Goal: Task Accomplishment & Management: Complete application form

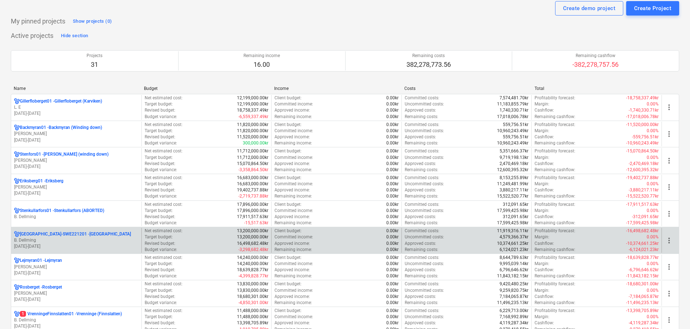
scroll to position [36, 0]
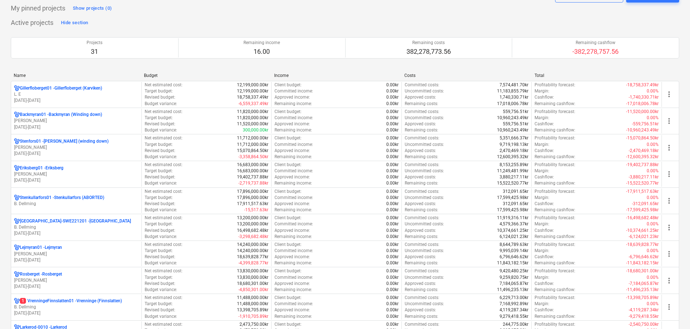
drag, startPoint x: 82, startPoint y: 287, endPoint x: 82, endPoint y: 283, distance: 4.0
click at [82, 287] on p "[DATE] - [DATE]" at bounding box center [76, 286] width 124 height 6
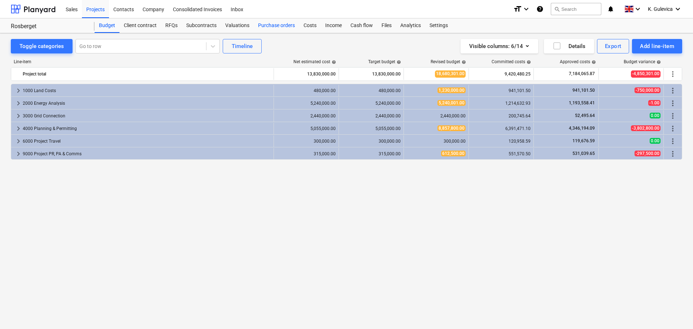
click at [286, 27] on div "Purchase orders" at bounding box center [276, 25] width 45 height 14
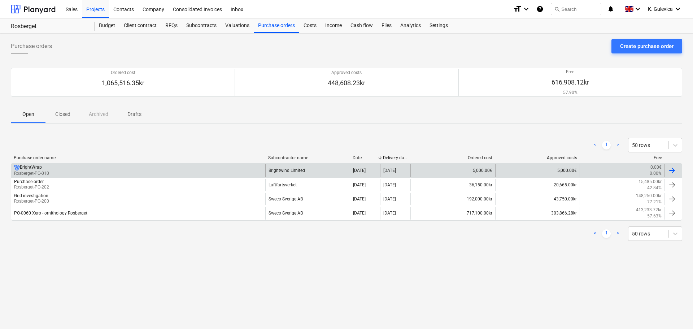
click at [207, 171] on div "BrightWrap Rosberget-PO-010" at bounding box center [138, 170] width 254 height 12
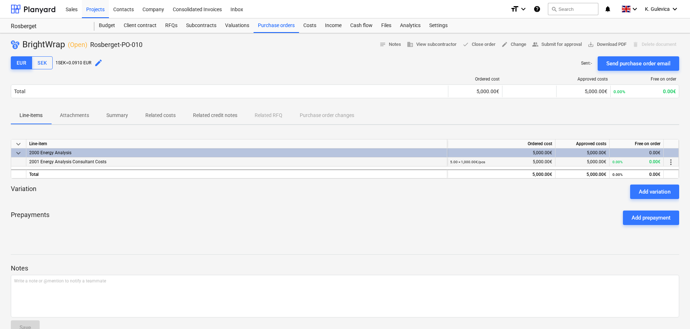
click at [670, 162] on span "more_vert" at bounding box center [671, 162] width 9 height 9
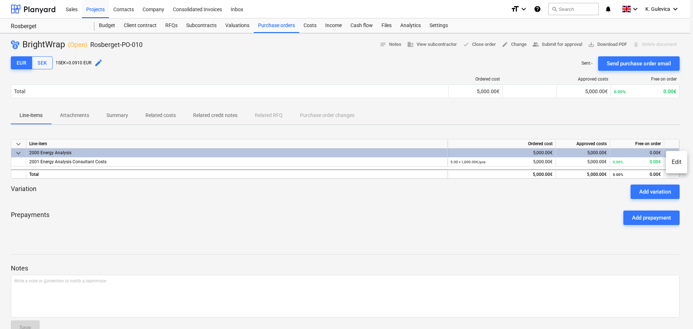
click at [677, 162] on li "Edit" at bounding box center [676, 162] width 21 height 17
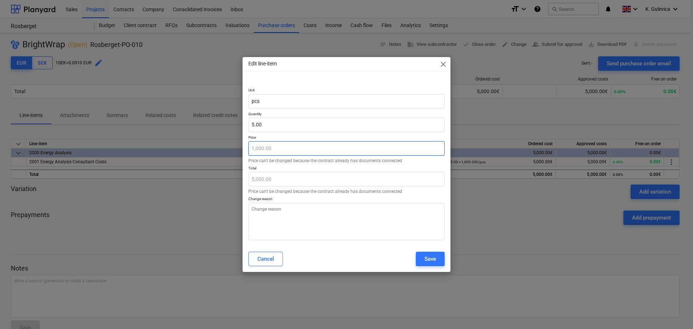
type textarea "x"
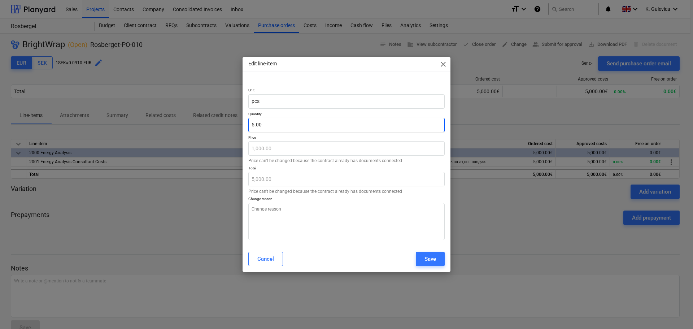
type input "5"
click at [267, 123] on input "5" at bounding box center [346, 125] width 196 height 14
type textarea "x"
type input "0.00"
type input "6"
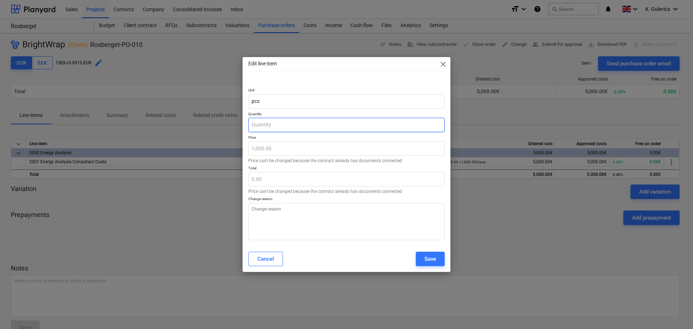
type textarea "x"
type input "6,000.00"
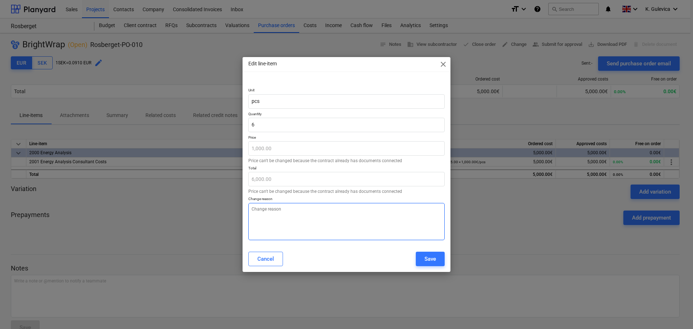
type input "6.00"
type textarea "x"
click at [292, 228] on textarea at bounding box center [346, 221] width 196 height 37
type textarea "l"
type textarea "x"
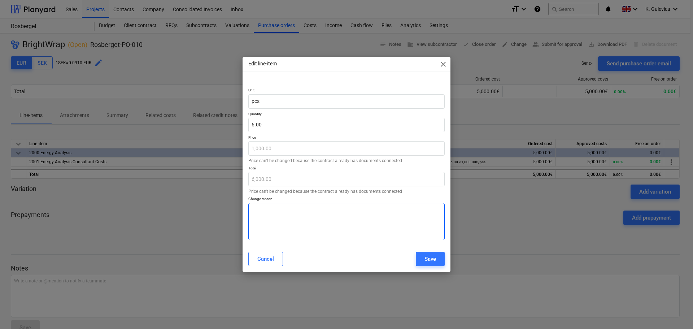
type textarea "la"
type textarea "x"
type textarea "las"
type textarea "x"
type textarea "last"
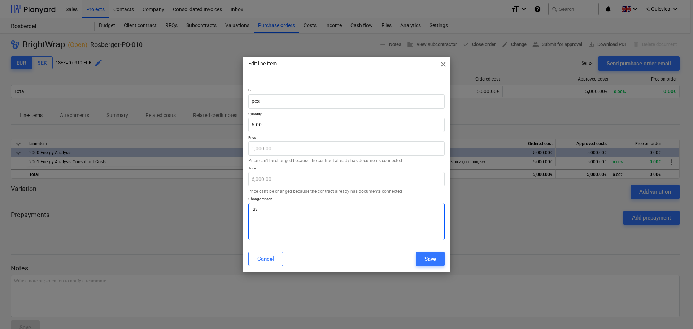
type textarea "x"
type textarea "last"
type textarea "x"
type textarea "last i"
type textarea "x"
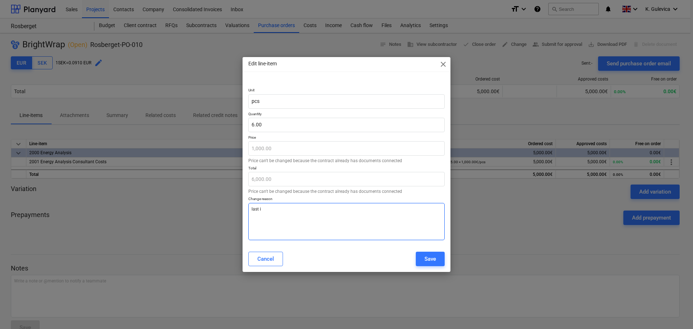
type textarea "last in"
type textarea "x"
type textarea "last inv"
type textarea "x"
type textarea "last invo"
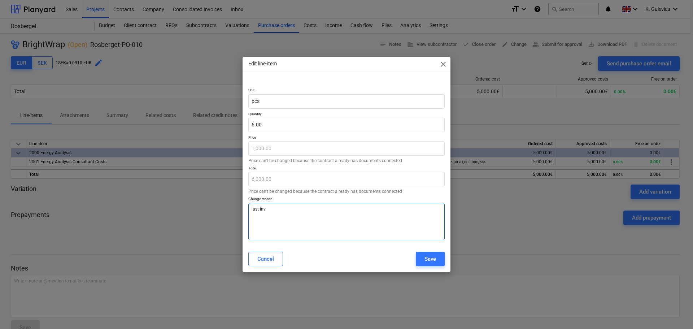
type textarea "x"
type textarea "last invoi"
type textarea "x"
type textarea "last invoic"
type textarea "x"
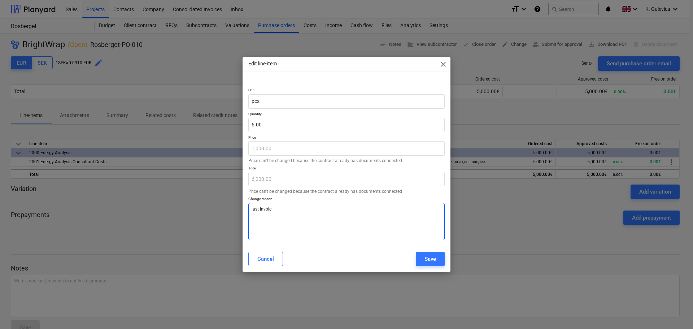
type textarea "last invoice"
type textarea "x"
type textarea "last invoice,"
type textarea "x"
type textarea "last invoice,"
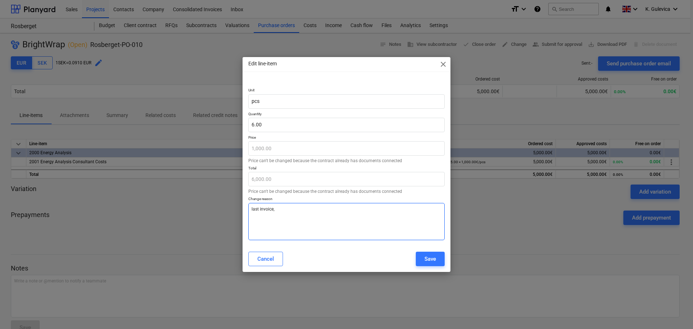
type textarea "x"
type textarea "last invoice, c"
type textarea "x"
type textarea "last invoice, co"
type textarea "x"
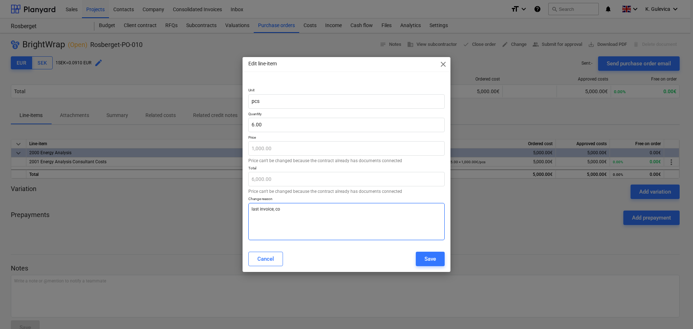
type textarea "last invoice, con"
type textarea "x"
type textarea "last invoice, conf"
type textarea "x"
type textarea "last invoice, confi"
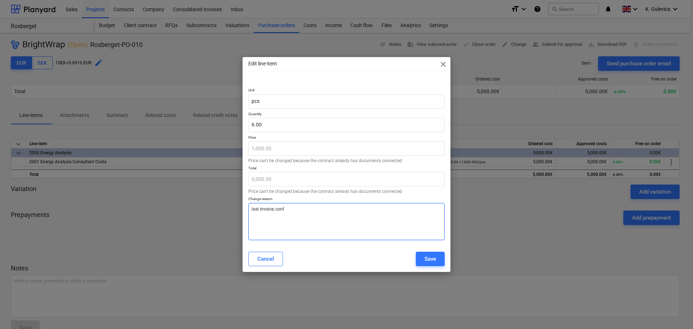
type textarea "x"
type textarea "last invoice, confir"
type textarea "x"
type textarea "last invoice, confirm"
type textarea "x"
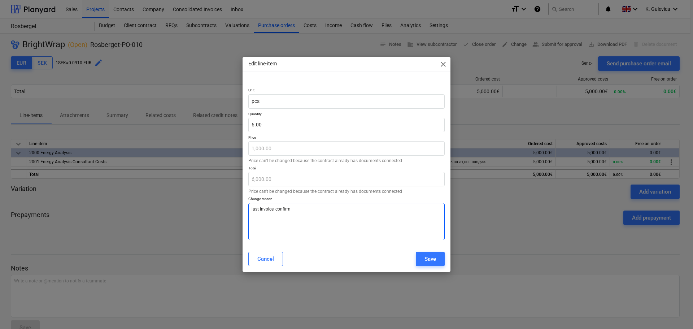
type textarea "last invoice, confirme"
type textarea "x"
type textarea "last invoice, confirmed"
type textarea "x"
type textarea "last invoice, confirmed"
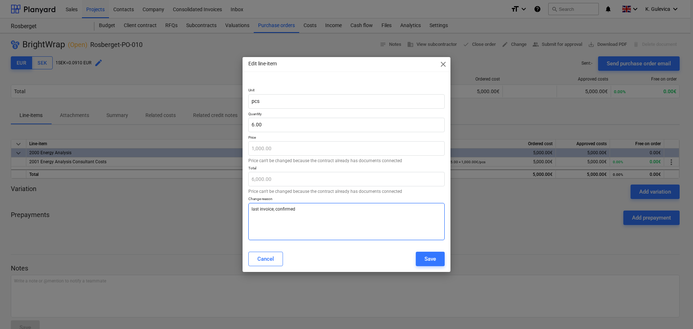
type textarea "x"
type textarea "last invoice, confirmed b"
type textarea "x"
type textarea "last invoice, confirmed by"
type textarea "x"
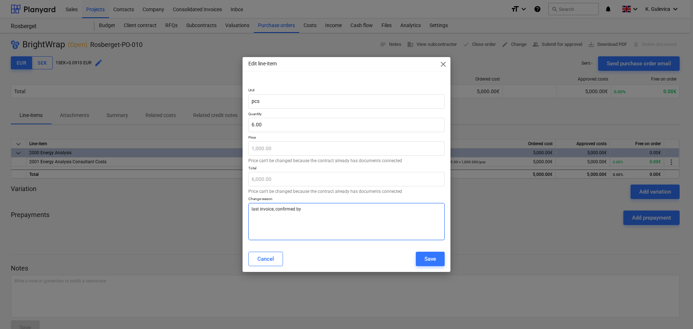
type textarea "last invoice, confirmed by"
type textarea "x"
type textarea "last invoice, confirmed by M"
type textarea "x"
type textarea "last invoice, confirmed by [PERSON_NAME]"
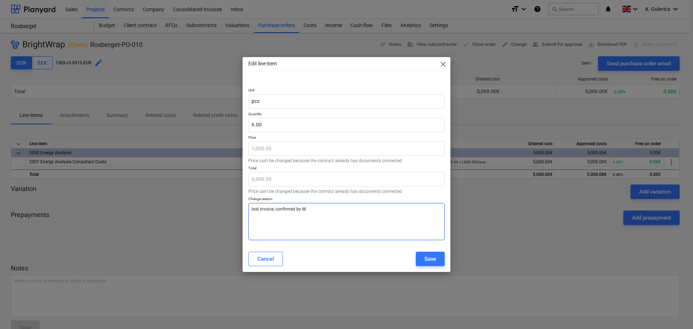
type textarea "x"
type textarea "last invoice, confirmed by [PERSON_NAME]"
type textarea "x"
type textarea "last invoice, confirmed by [PERSON_NAME]"
type textarea "x"
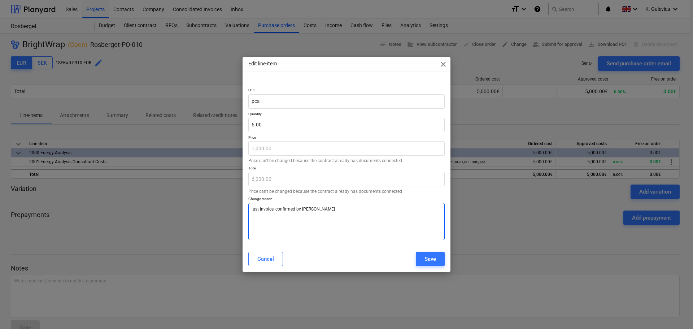
type textarea "last invoice, confirmed by [PERSON_NAME]"
type textarea "x"
type textarea "last invoice, confirmed by [PERSON_NAME]"
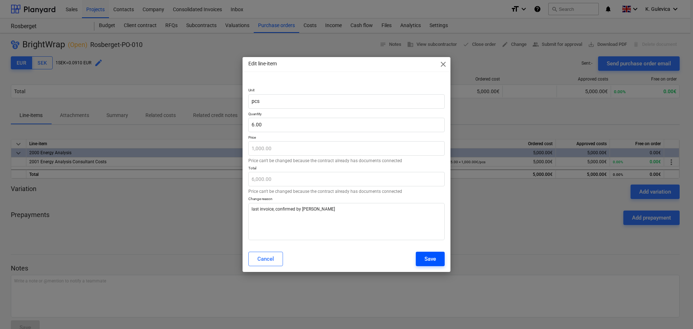
click at [426, 261] on div "Save" at bounding box center [430, 258] width 12 height 9
type textarea "x"
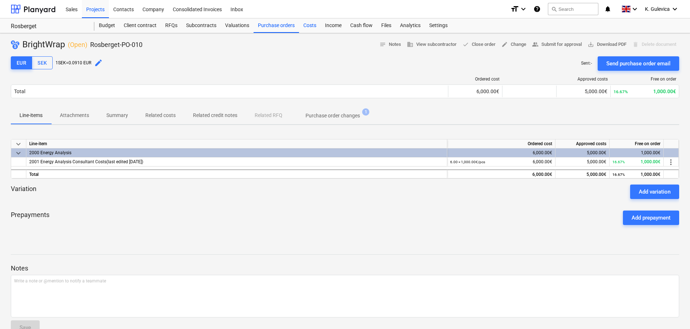
click at [312, 26] on div "Costs" at bounding box center [310, 25] width 22 height 14
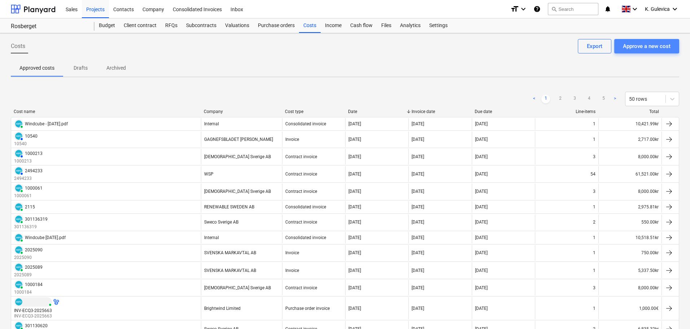
click at [647, 48] on div "Approve a new cost" at bounding box center [647, 45] width 48 height 9
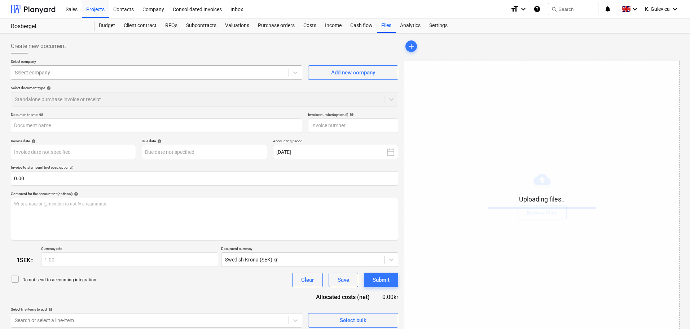
click at [86, 67] on div "Select company" at bounding box center [157, 72] width 292 height 14
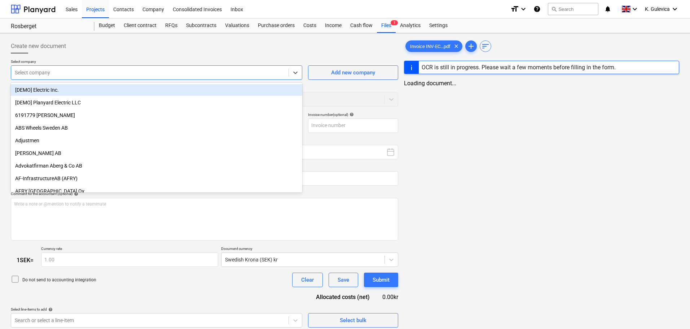
type input "INV-ECQ3-2025722"
type input "[DATE]"
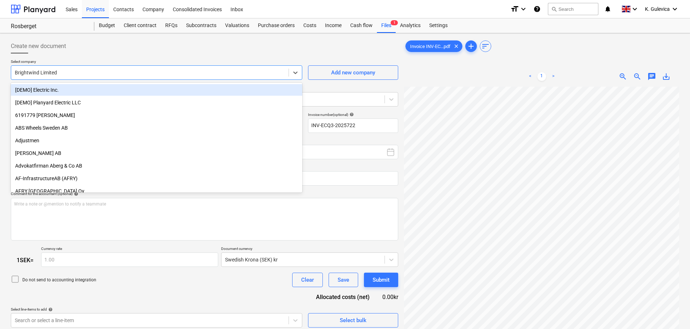
click at [231, 48] on div "Create new document" at bounding box center [205, 46] width 388 height 14
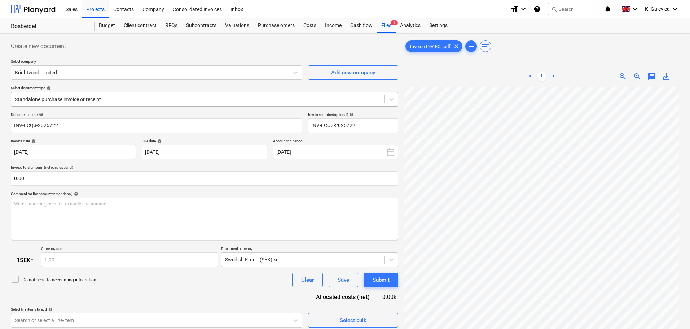
click at [157, 100] on div at bounding box center [198, 99] width 366 height 7
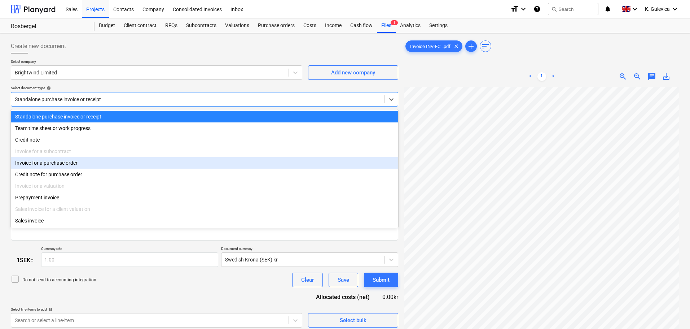
click at [62, 163] on div "Invoice for a purchase order" at bounding box center [205, 163] width 388 height 12
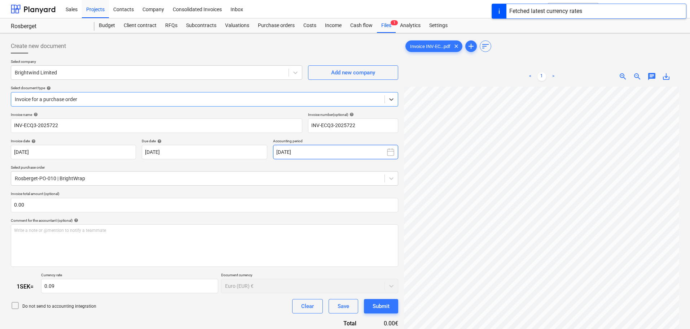
click at [351, 148] on button "[DATE]" at bounding box center [335, 152] width 125 height 14
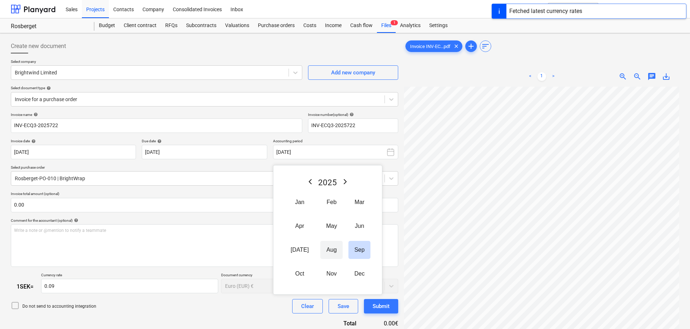
click at [320, 249] on button "Aug" at bounding box center [331, 250] width 22 height 18
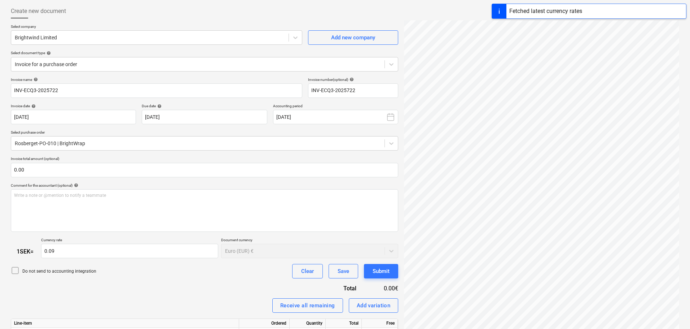
scroll to position [78, 0]
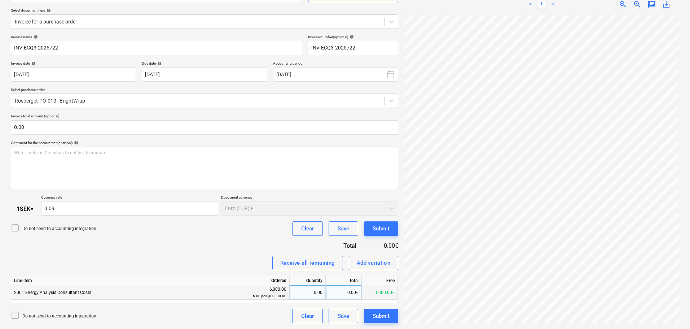
click at [314, 290] on div "0.00" at bounding box center [308, 292] width 30 height 14
type input "1"
click at [380, 319] on div "Submit" at bounding box center [381, 315] width 17 height 9
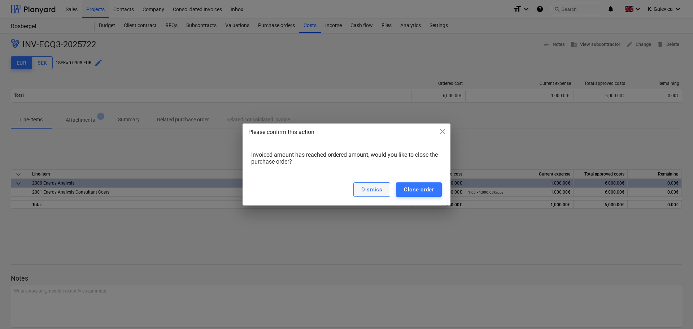
click at [369, 189] on div "Dismiss" at bounding box center [371, 189] width 21 height 9
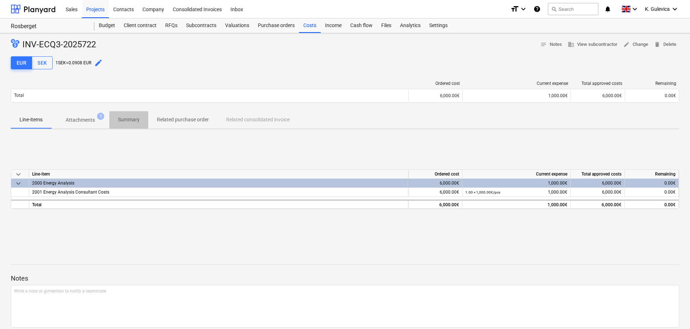
click at [121, 122] on p "Summary" at bounding box center [129, 120] width 22 height 8
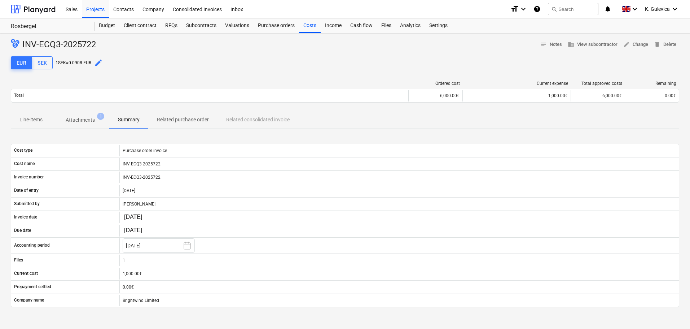
drag, startPoint x: 91, startPoint y: 9, endPoint x: 93, endPoint y: 21, distance: 11.3
click at [91, 9] on div "Projects" at bounding box center [95, 9] width 27 height 18
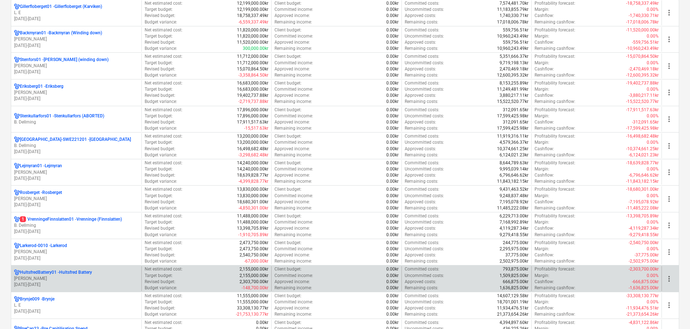
scroll to position [144, 0]
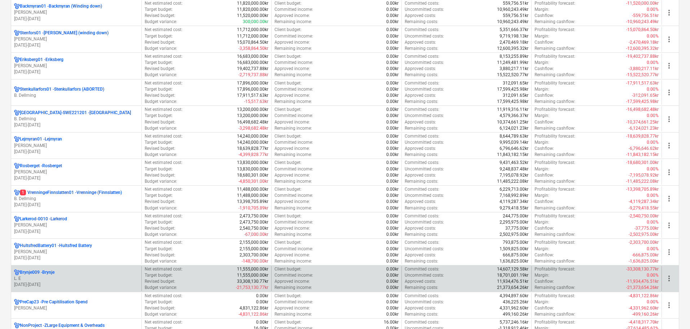
click at [73, 284] on p "[DATE] - [DATE]" at bounding box center [76, 284] width 124 height 6
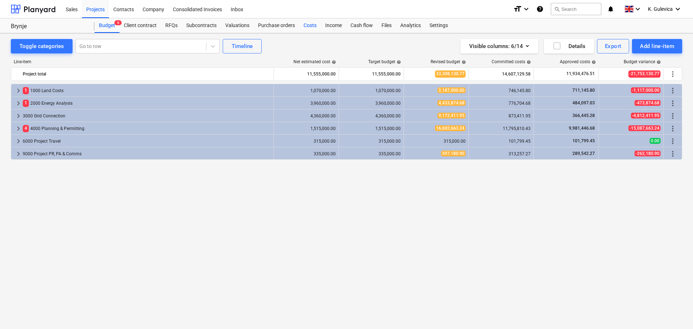
drag, startPoint x: 306, startPoint y: 23, endPoint x: 303, endPoint y: 26, distance: 3.9
click at [306, 23] on div "Costs" at bounding box center [310, 25] width 22 height 14
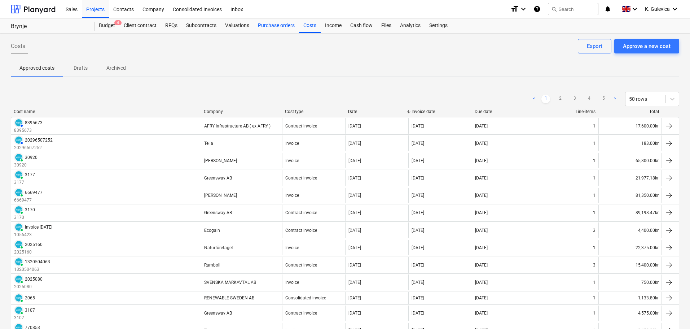
click at [268, 25] on div "Purchase orders" at bounding box center [276, 25] width 45 height 14
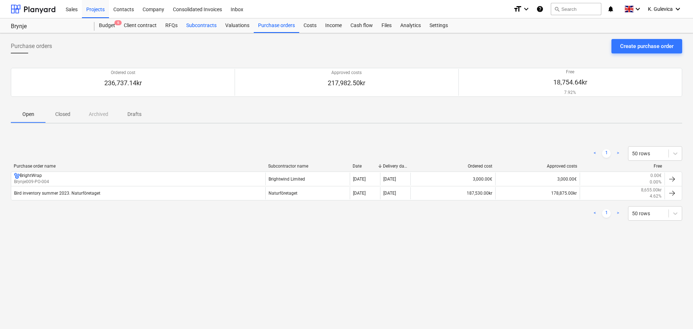
click at [209, 26] on div "Subcontracts" at bounding box center [201, 25] width 39 height 14
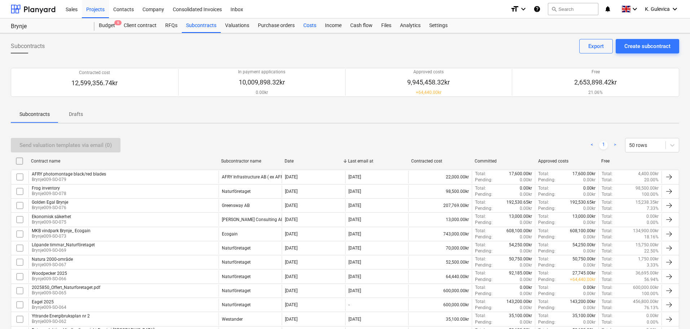
click at [312, 22] on div "Costs" at bounding box center [310, 25] width 22 height 14
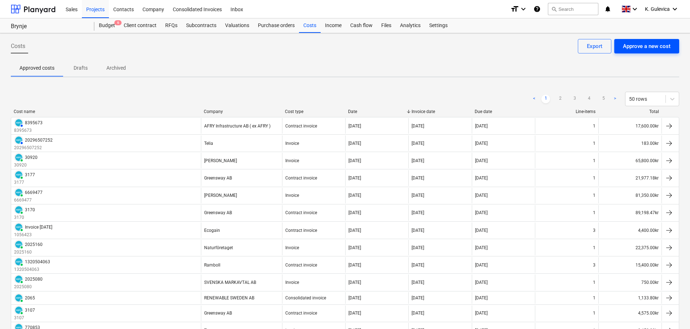
click at [649, 44] on div "Approve a new cost" at bounding box center [647, 45] width 48 height 9
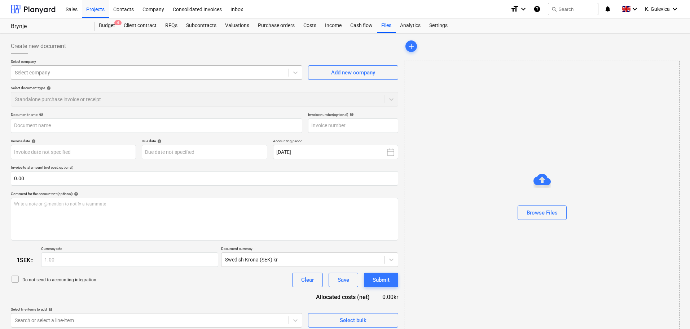
type input "Invoice INV-FL-20250829-02.pdf"
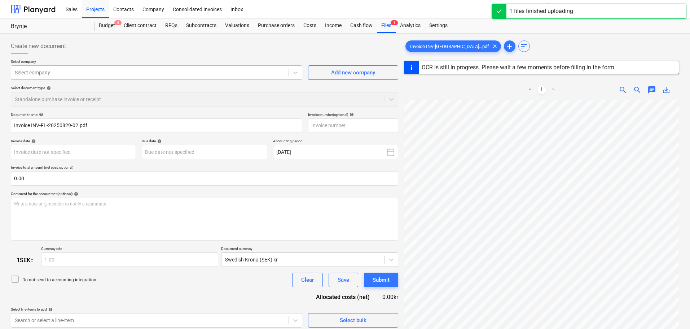
click at [135, 71] on div at bounding box center [150, 72] width 270 height 7
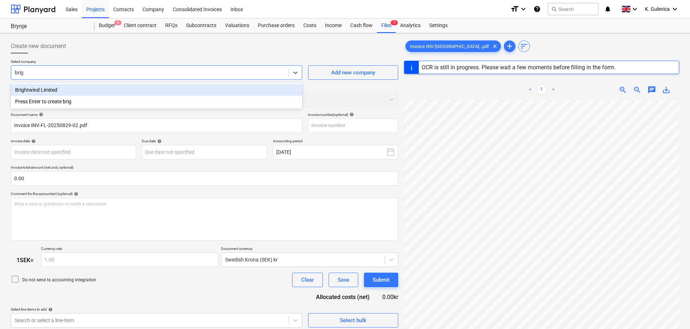
type input "brigh"
click at [115, 91] on div "Brightwind Limited" at bounding box center [157, 90] width 292 height 12
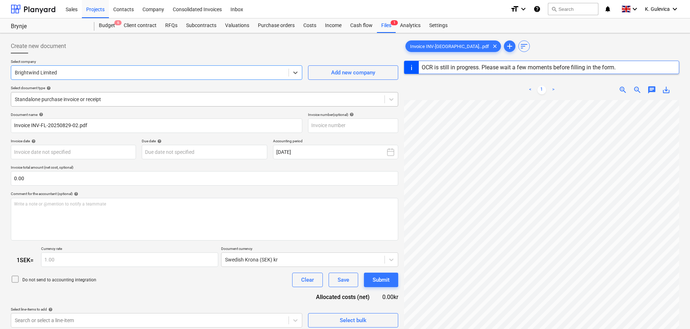
click at [114, 102] on div at bounding box center [198, 99] width 366 height 7
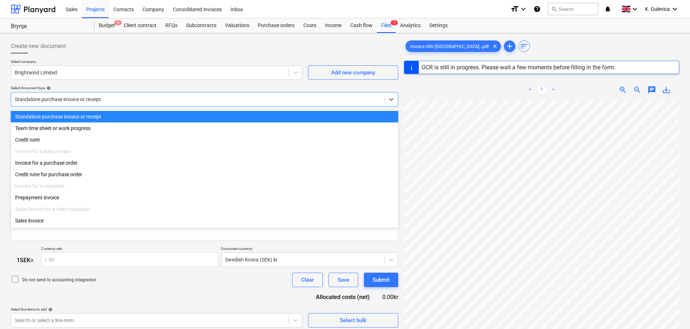
click at [115, 101] on div at bounding box center [198, 99] width 366 height 7
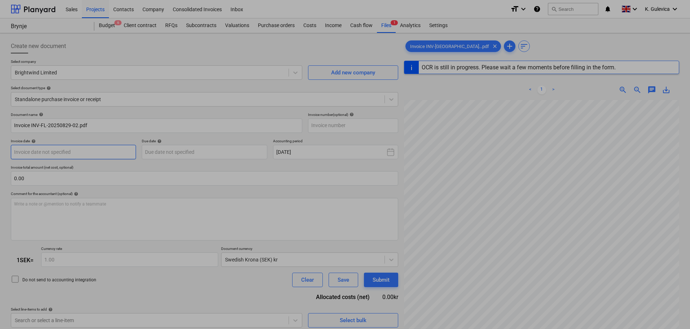
click at [92, 151] on body "Sales Projects Contacts Company Consolidated Invoices Inbox format_size keyboar…" at bounding box center [345, 164] width 690 height 329
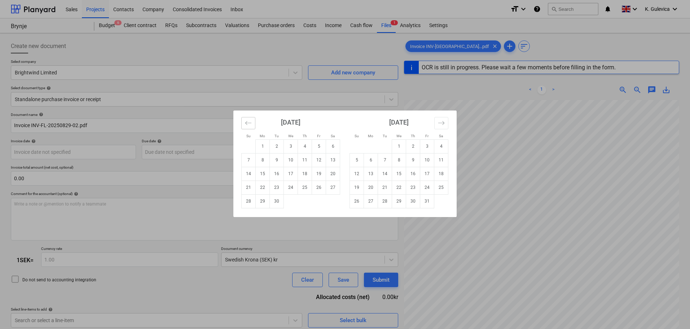
click at [246, 126] on icon "Move backward to switch to the previous month." at bounding box center [248, 122] width 7 height 7
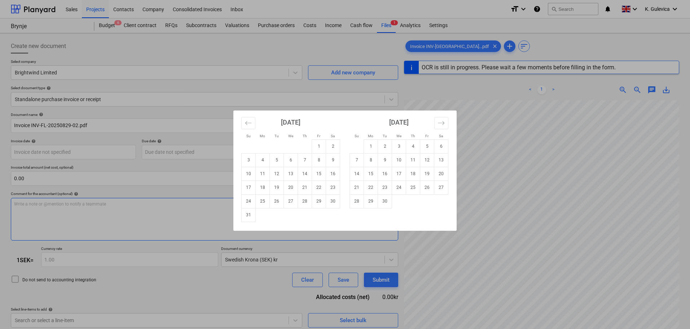
click at [318, 201] on td "29" at bounding box center [319, 201] width 14 height 14
type input "[DATE]"
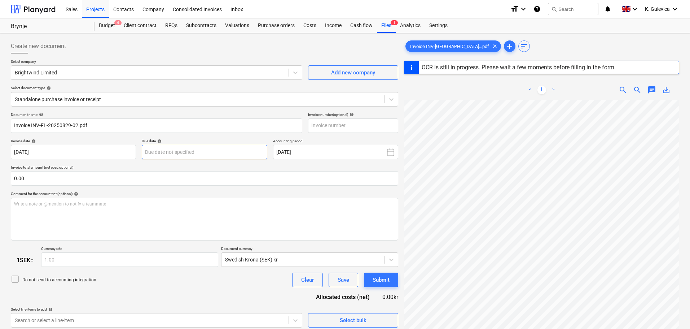
click at [194, 149] on body "Sales Projects Contacts Company Consolidated Invoices Inbox format_size keyboar…" at bounding box center [345, 164] width 690 height 329
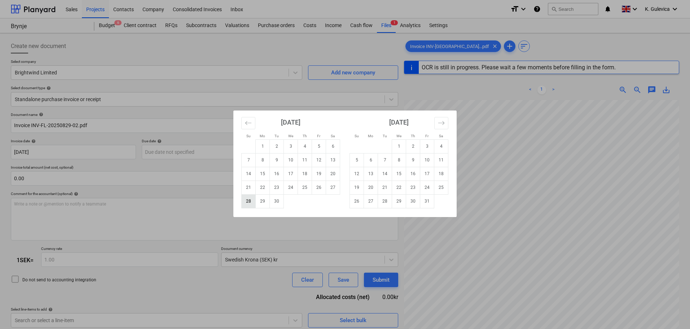
click at [252, 200] on td "28" at bounding box center [249, 201] width 14 height 14
type input "[DATE]"
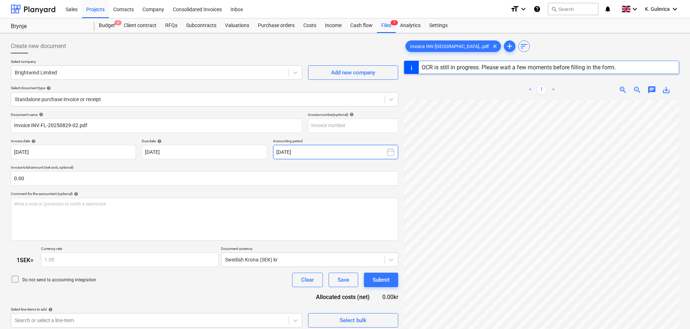
click at [332, 153] on button "[DATE]" at bounding box center [335, 152] width 125 height 14
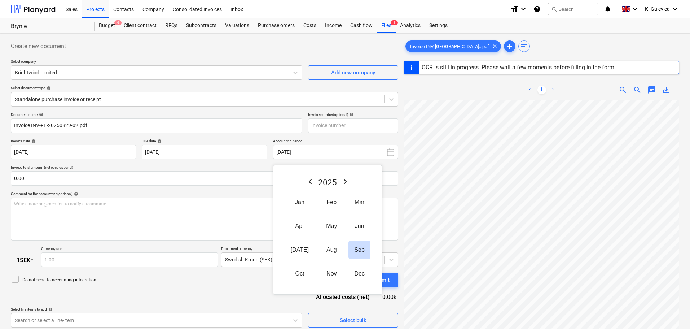
click at [332, 251] on button "Aug" at bounding box center [331, 250] width 22 height 18
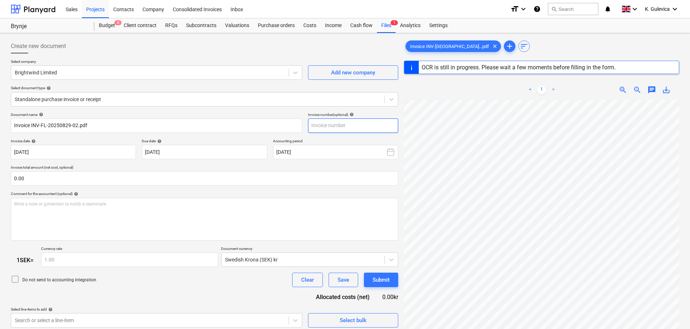
click at [355, 130] on input "text" at bounding box center [353, 125] width 90 height 14
paste input "INV-FL-20250829-02"
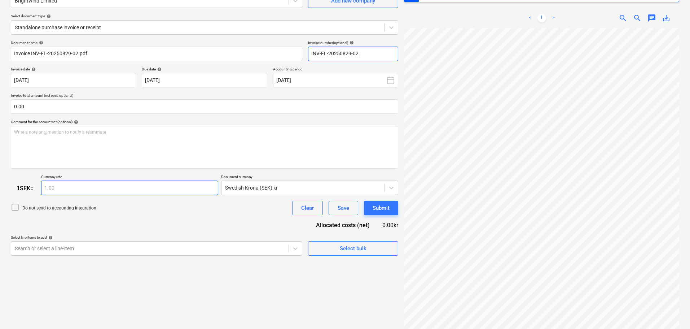
scroll to position [86, 0]
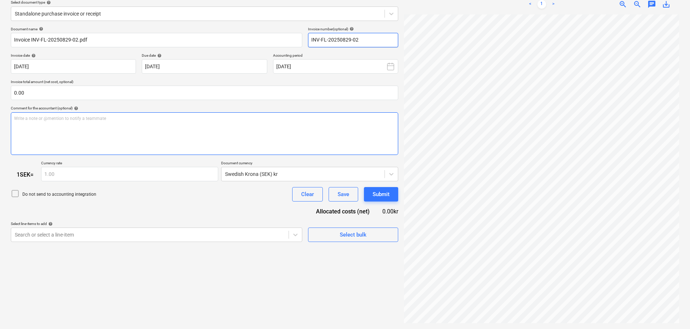
type input "INV-FL-20250829-02"
click at [80, 129] on div "Write a note or @mention to notify a teammate [PERSON_NAME]" at bounding box center [205, 133] width 388 height 43
type input "INV-FL-20250829-02"
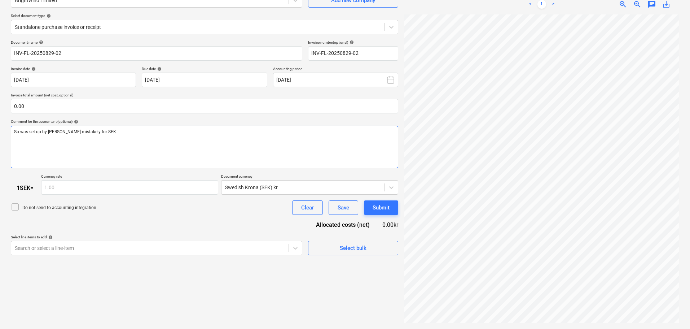
click at [19, 132] on span "So was set up by [PERSON_NAME] mistakely for SEK" at bounding box center [65, 131] width 102 height 5
click at [111, 134] on p "SO was set up by [PERSON_NAME] mistakenly for SEK" at bounding box center [204, 132] width 381 height 6
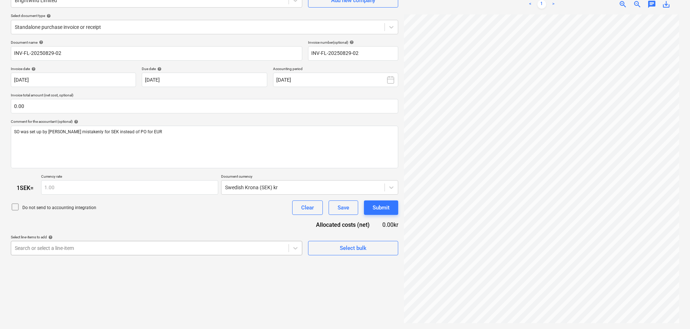
scroll to position [111, 0]
click at [87, 248] on body "Sales Projects Contacts Company Consolidated Invoices Inbox format_size keyboar…" at bounding box center [345, 92] width 690 height 329
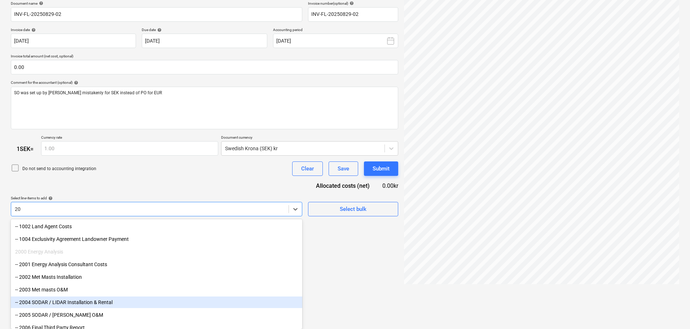
type input "2"
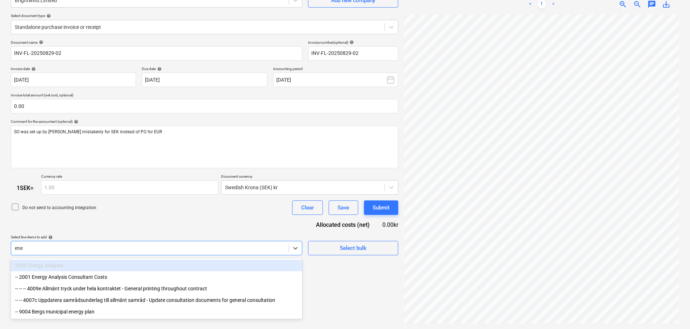
scroll to position [72, 0]
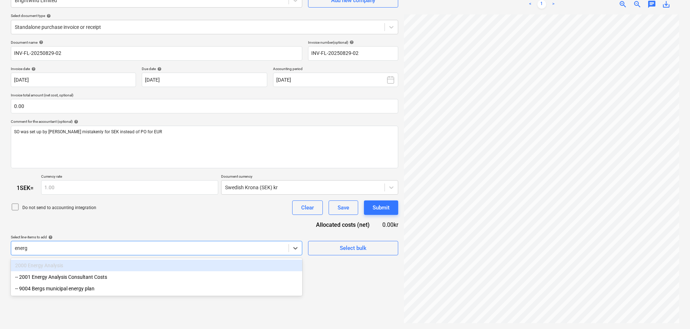
type input "energy"
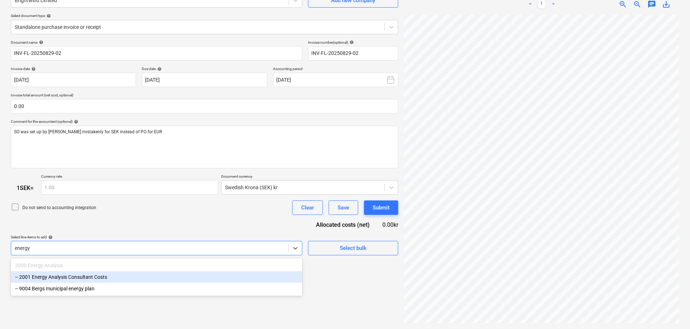
click at [105, 279] on div "-- 2001 Energy Analysis Consultant Costs" at bounding box center [157, 277] width 292 height 12
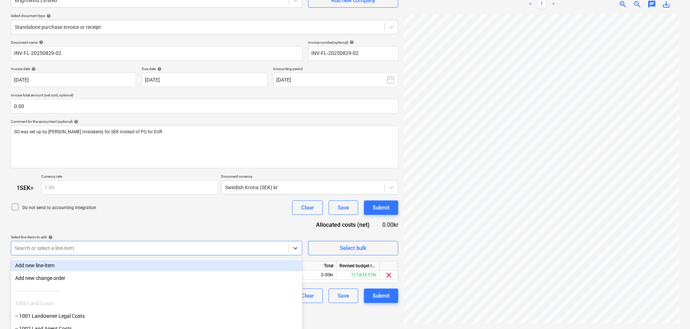
click at [163, 218] on div "Document name help INV-FL-20250829-02 Invoice number (optional) help INV-FL-202…" at bounding box center [205, 171] width 388 height 263
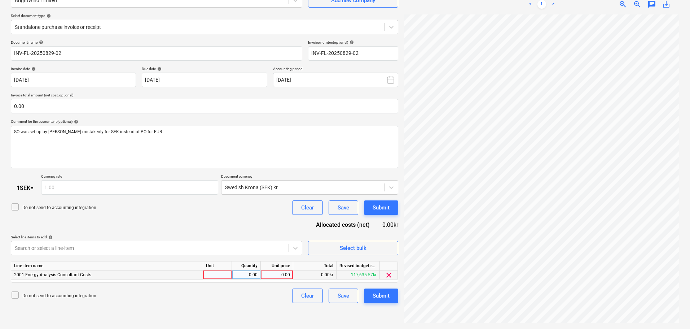
click at [274, 275] on div "0.00" at bounding box center [277, 274] width 26 height 9
type input "3500"
click at [282, 185] on div at bounding box center [303, 187] width 156 height 7
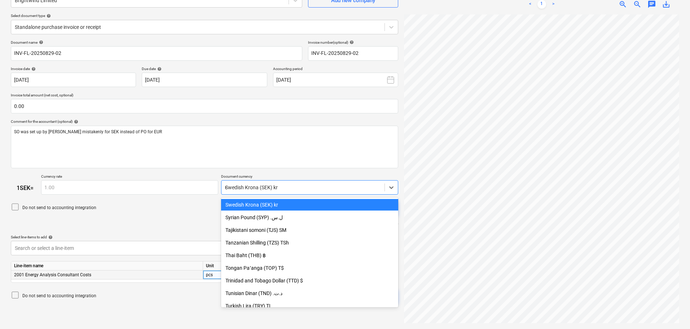
scroll to position [1003, 0]
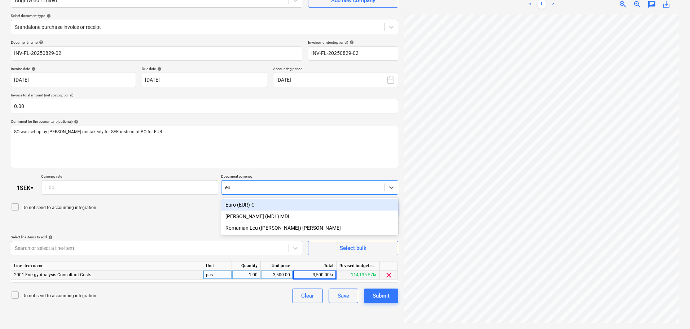
type input "eur"
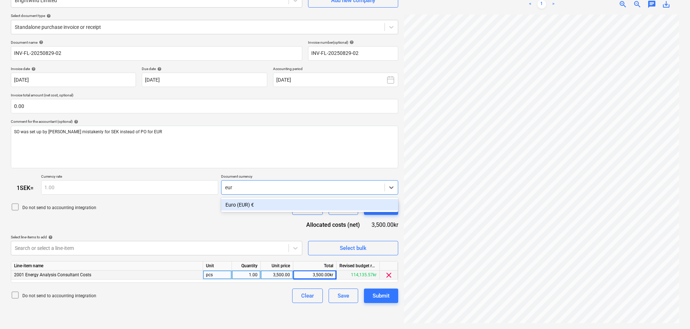
click at [271, 205] on div "Euro (EUR) €" at bounding box center [309, 205] width 177 height 12
type input "0.09"
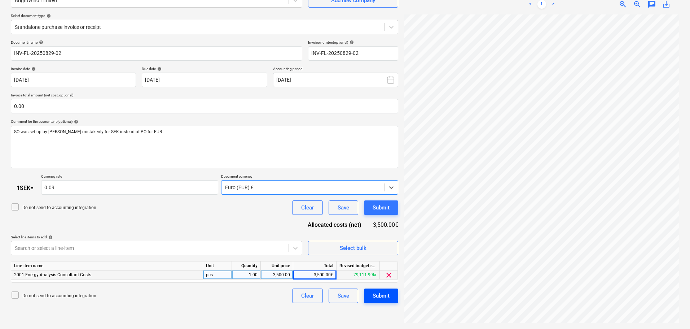
click at [382, 296] on div "Submit" at bounding box center [381, 295] width 17 height 9
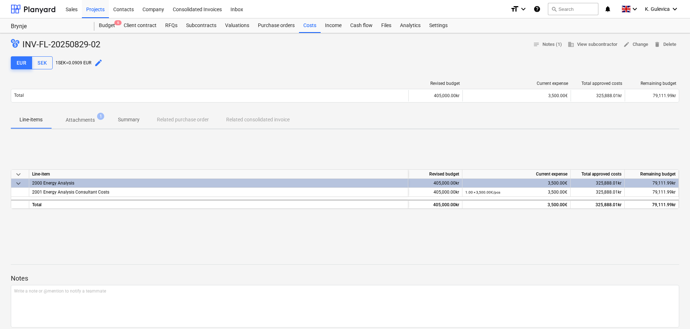
click at [124, 120] on p "Summary" at bounding box center [129, 120] width 22 height 8
